Goal: Transaction & Acquisition: Purchase product/service

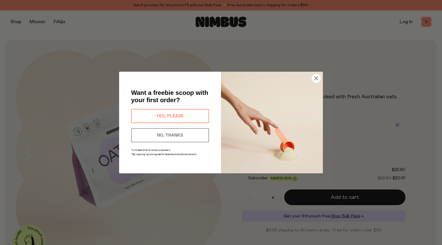
click at [317, 78] on circle "Close dialog" at bounding box center [316, 78] width 9 height 9
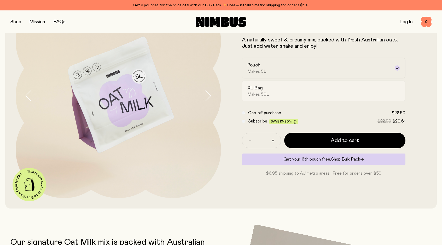
scroll to position [56, 0]
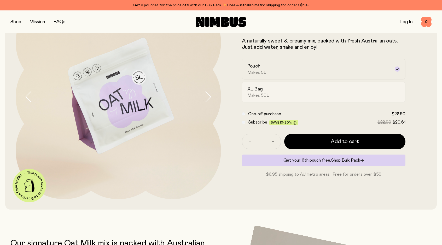
click at [262, 95] on span "Makes 50L" at bounding box center [258, 95] width 22 height 5
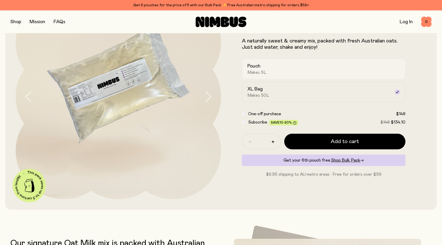
click at [268, 68] on div "Pouch Makes 5L" at bounding box center [318, 69] width 143 height 12
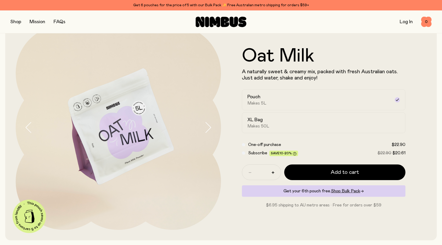
scroll to position [42, 0]
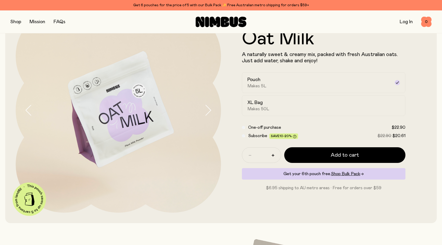
click at [208, 110] on icon "button" at bounding box center [207, 110] width 7 height 11
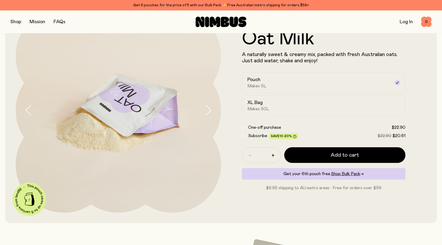
click at [208, 110] on icon "button" at bounding box center [207, 110] width 7 height 11
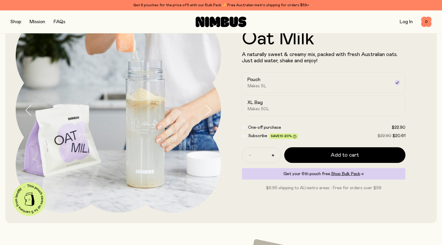
click at [208, 110] on icon "button" at bounding box center [207, 110] width 7 height 11
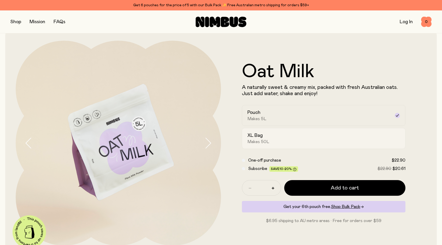
scroll to position [0, 0]
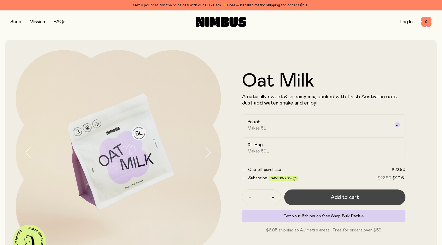
click at [318, 199] on button "Add to cart" at bounding box center [344, 198] width 121 height 16
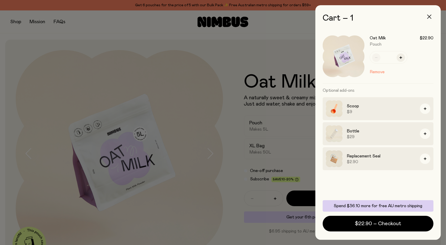
click at [430, 18] on icon "button" at bounding box center [429, 17] width 4 height 4
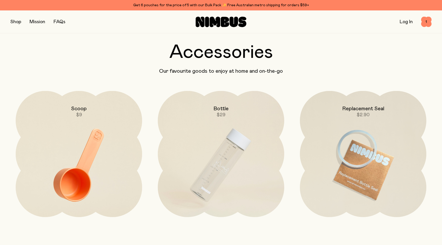
scroll to position [1436, 0]
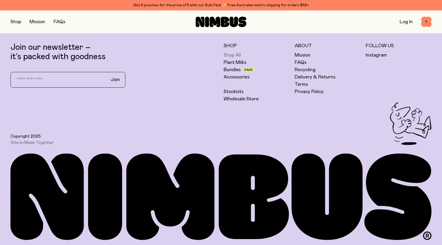
click at [236, 55] on link "Shop All" at bounding box center [231, 55] width 17 height 6
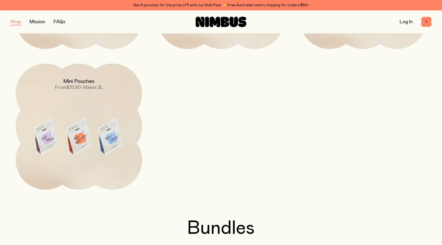
scroll to position [99, 0]
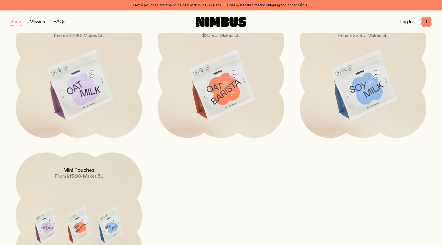
click at [226, 88] on img at bounding box center [221, 86] width 126 height 149
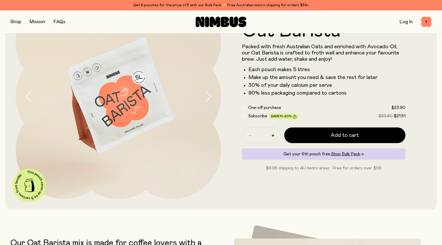
scroll to position [56, 0]
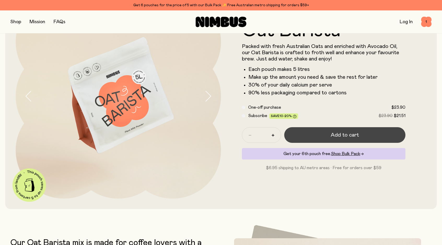
click at [322, 134] on button "Add to cart" at bounding box center [344, 135] width 121 height 16
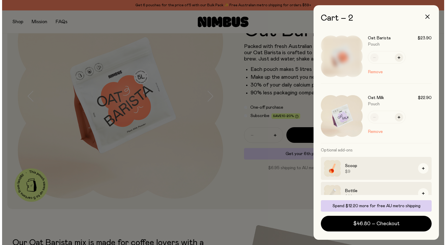
scroll to position [0, 0]
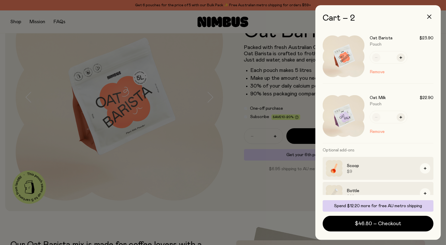
click at [391, 13] on div "Cart – 2 Oat Barista $23.90 Pouch * Remove Oat Milk $22.90 Pouch * Remove Optio…" at bounding box center [377, 122] width 125 height 235
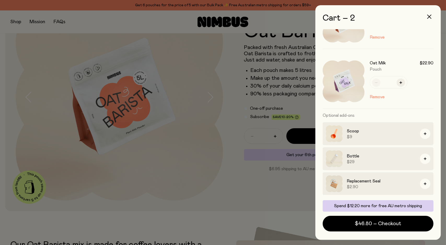
drag, startPoint x: 401, startPoint y: 12, endPoint x: 382, endPoint y: 11, distance: 19.1
click at [382, 11] on div "Cart – 2 Oat Barista $23.90 Pouch * Remove Oat Milk $22.90 Pouch * Remove Optio…" at bounding box center [377, 122] width 125 height 235
click at [293, 195] on div at bounding box center [223, 122] width 446 height 245
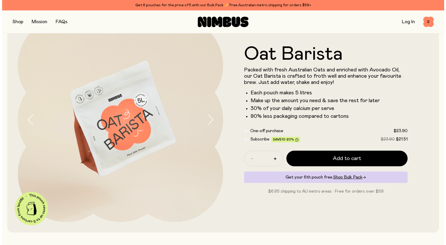
scroll to position [0, 0]
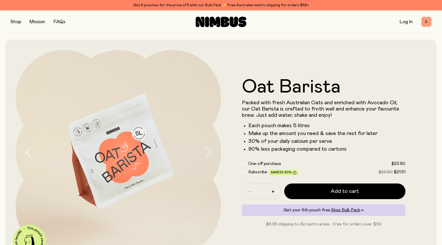
click at [427, 22] on span "2" at bounding box center [426, 22] width 10 height 10
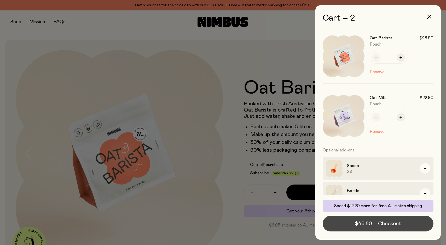
click at [370, 226] on span "$46.80 – Checkout" at bounding box center [378, 223] width 46 height 7
